Goal: Navigation & Orientation: Find specific page/section

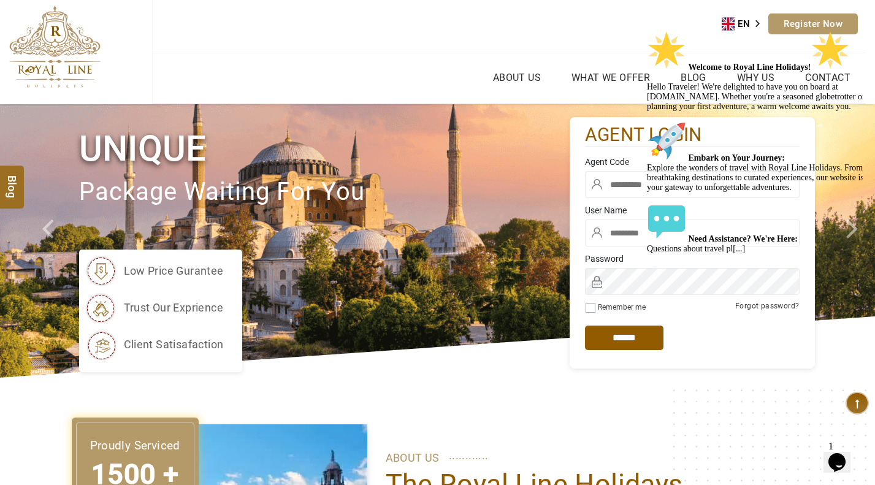
click at [647, 31] on icon "Chat attention grabber" at bounding box center [647, 31] width 0 height 0
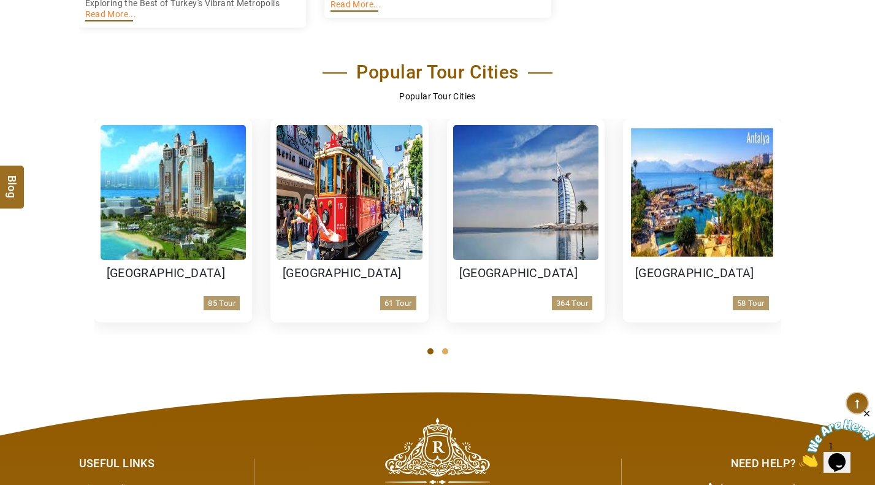
scroll to position [2045, 0]
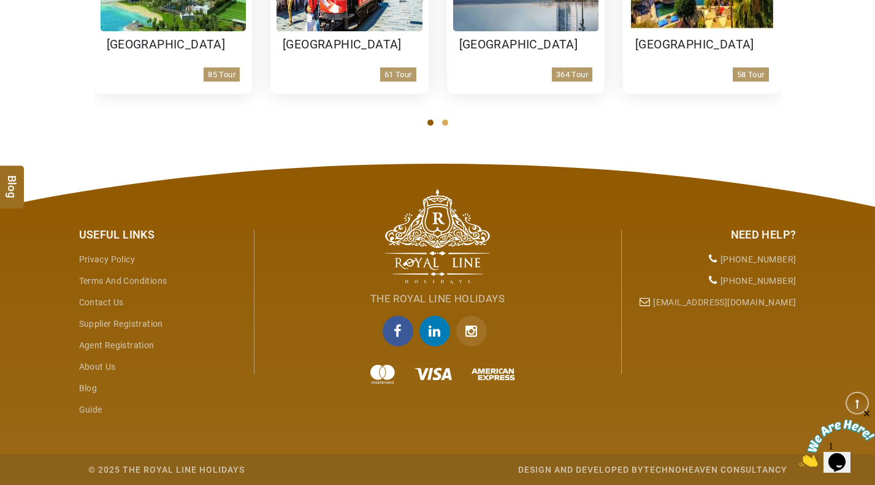
click at [848, 457] on img at bounding box center [837, 444] width 76 height 48
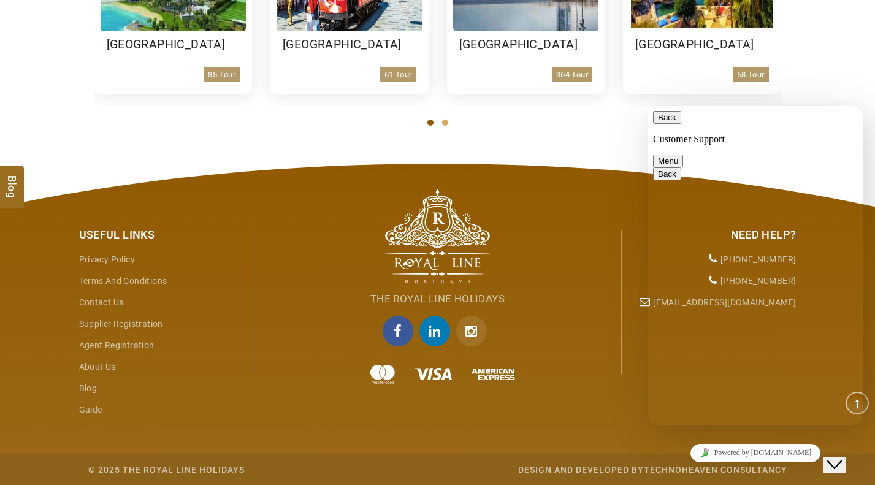
scroll to position [0, 0]
click at [673, 120] on button "Back" at bounding box center [667, 117] width 28 height 13
click at [842, 458] on icon "Close Chat This icon closes the chat window." at bounding box center [835, 465] width 15 height 15
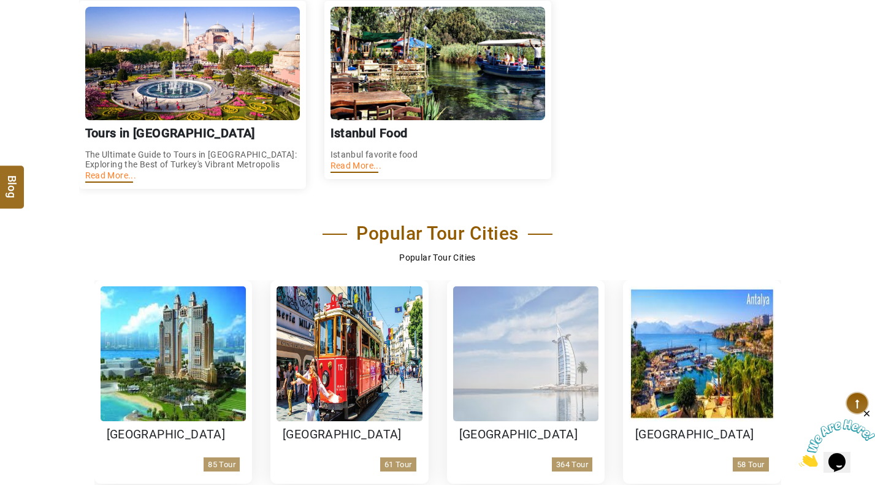
scroll to position [2045, 0]
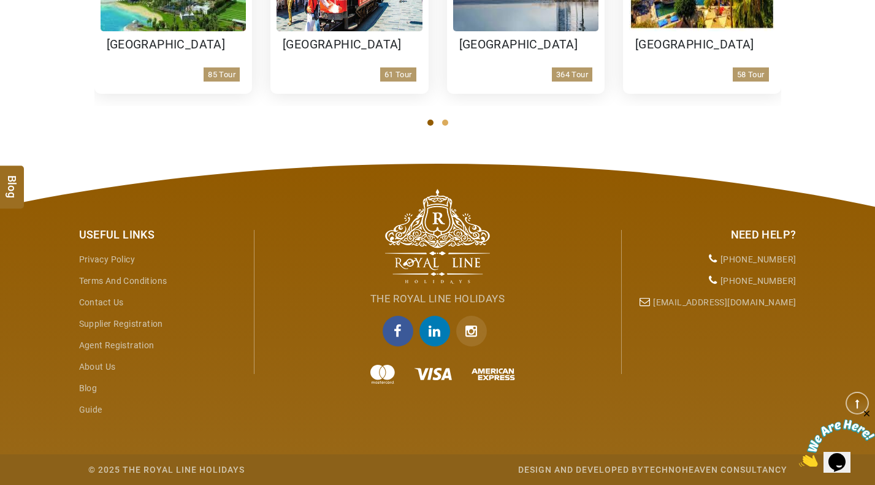
click at [494, 373] on div at bounding box center [438, 375] width 350 height 25
click at [426, 382] on div at bounding box center [438, 375] width 350 height 25
click at [388, 380] on div at bounding box center [438, 375] width 350 height 25
click at [445, 376] on div at bounding box center [438, 375] width 350 height 25
click at [490, 375] on div at bounding box center [438, 375] width 350 height 25
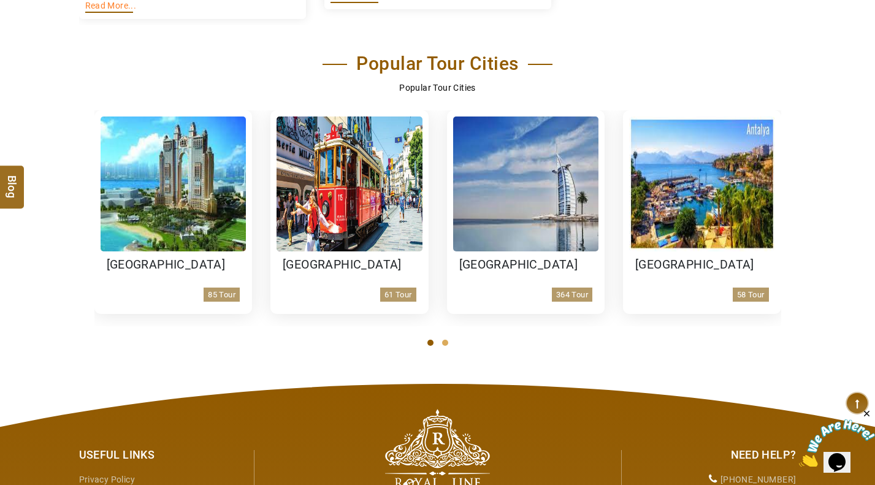
scroll to position [1797, 0]
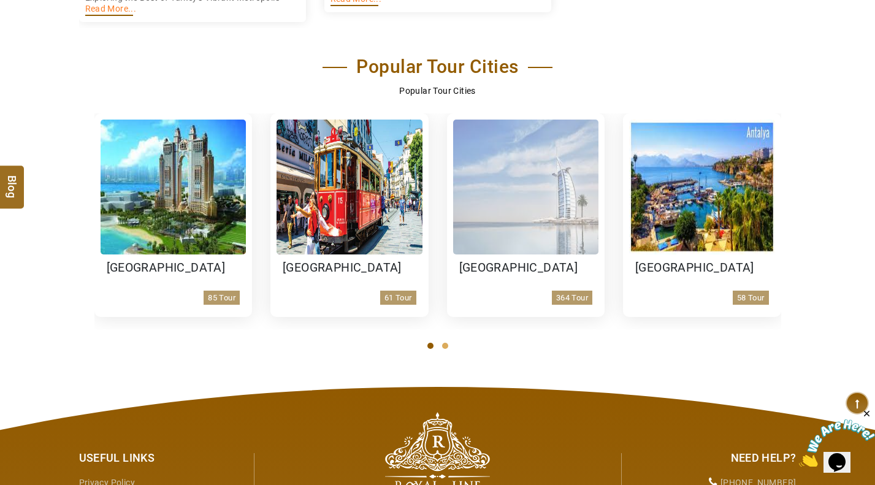
click at [542, 307] on div "Dubai 364 Tour" at bounding box center [526, 283] width 146 height 56
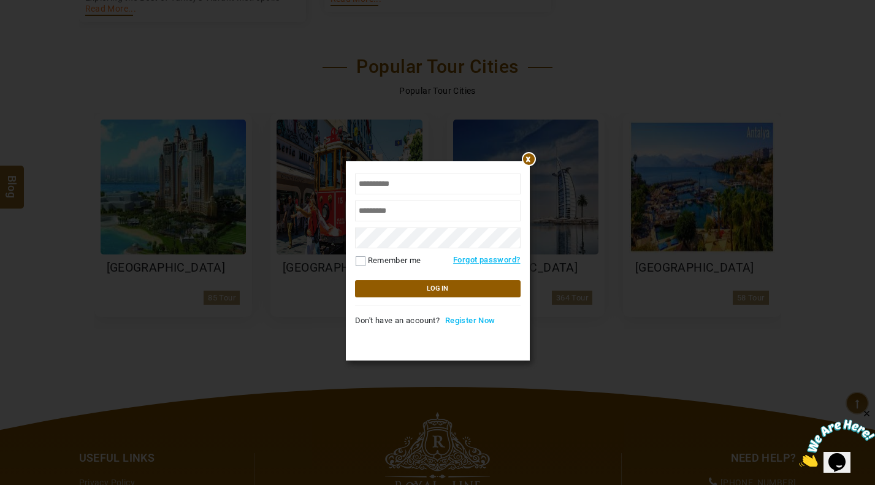
click at [525, 161] on div at bounding box center [438, 161] width 184 height 0
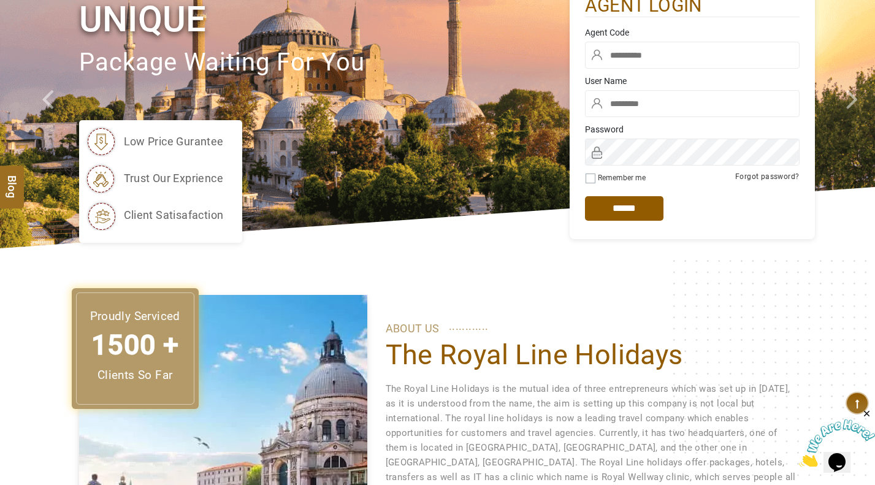
scroll to position [0, 0]
